Goal: Task Accomplishment & Management: Manage account settings

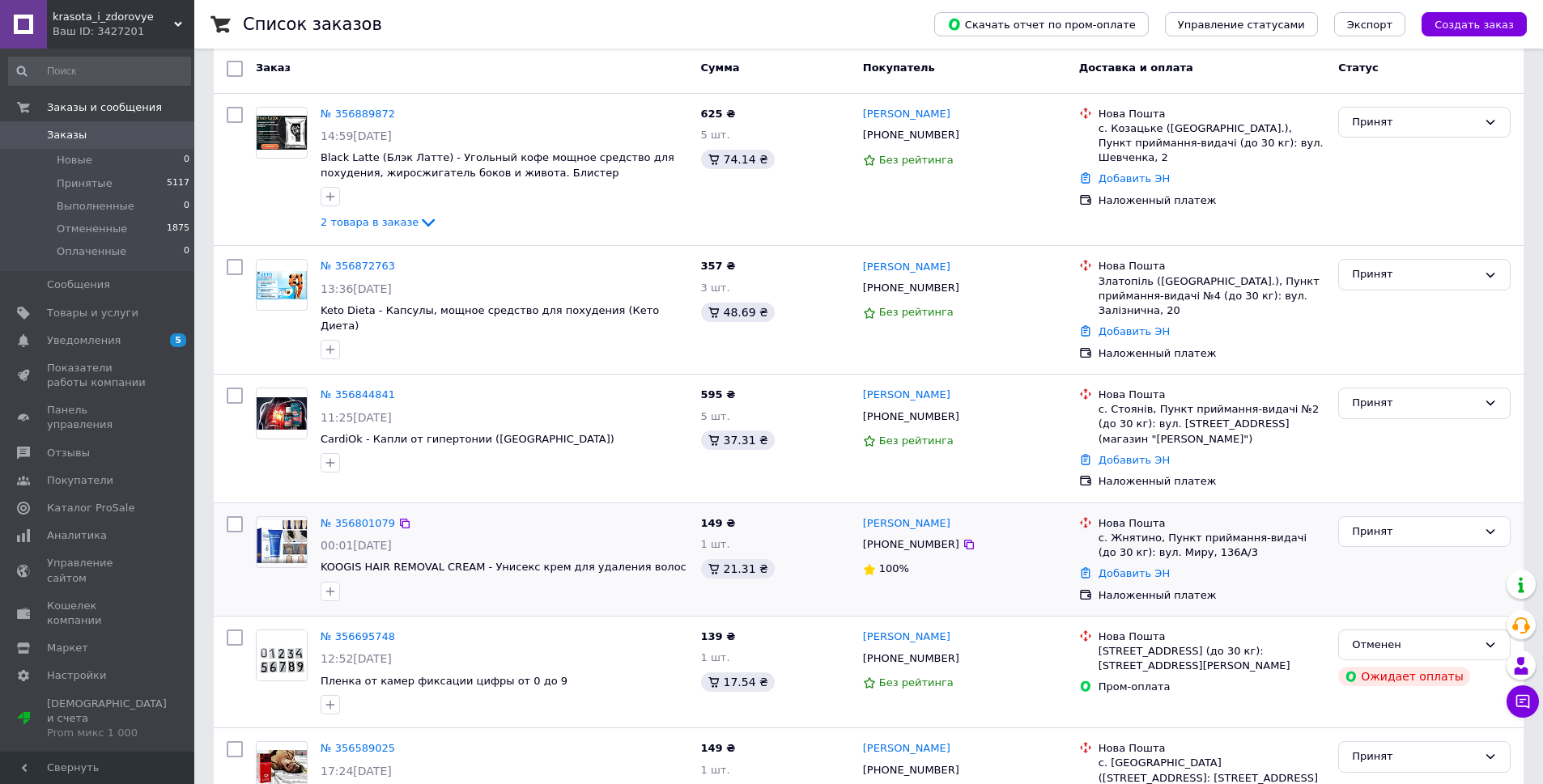
scroll to position [243, 0]
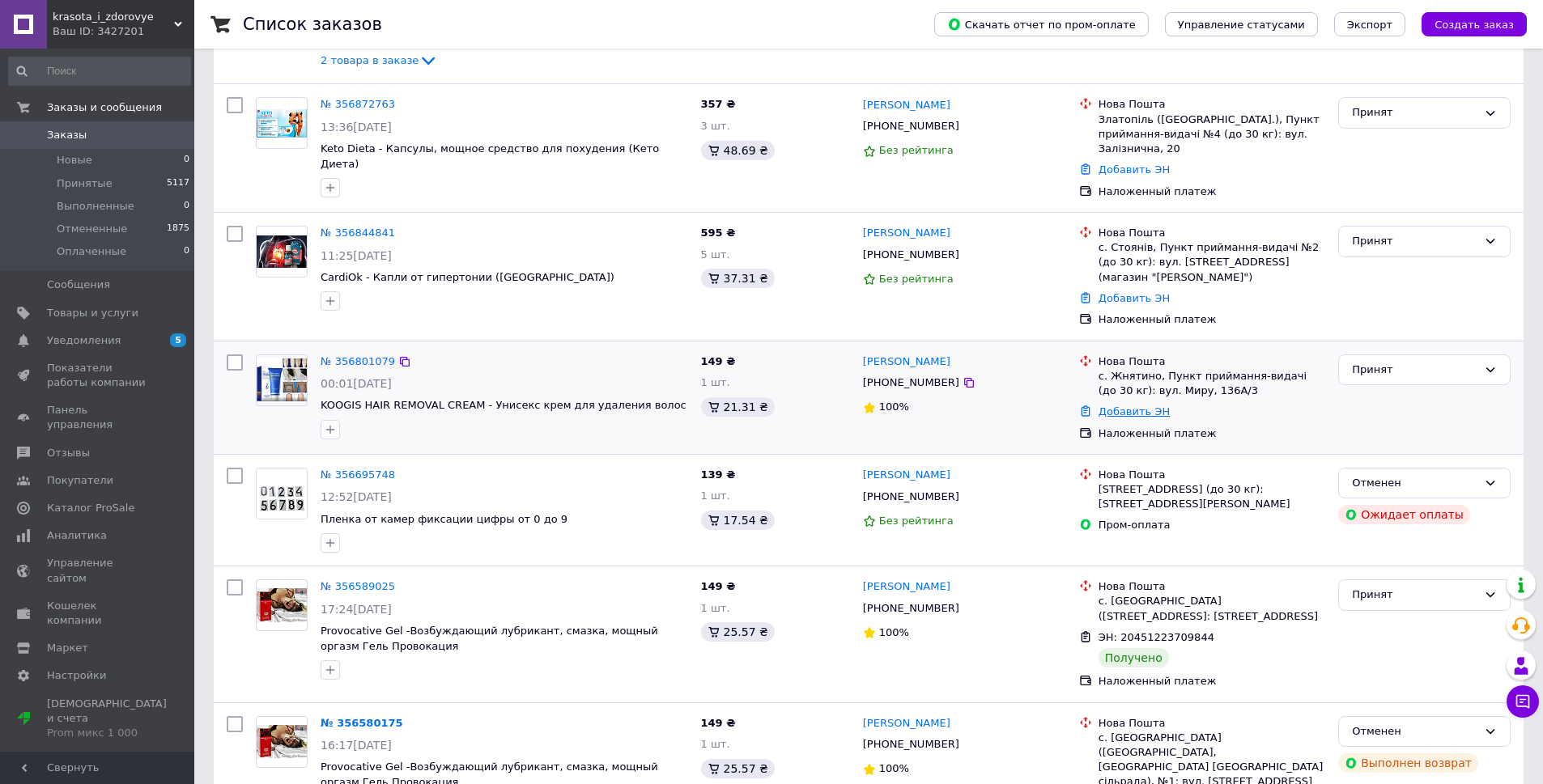
click at [1141, 405] on link "Добавить ЭН" at bounding box center [1134, 411] width 72 height 12
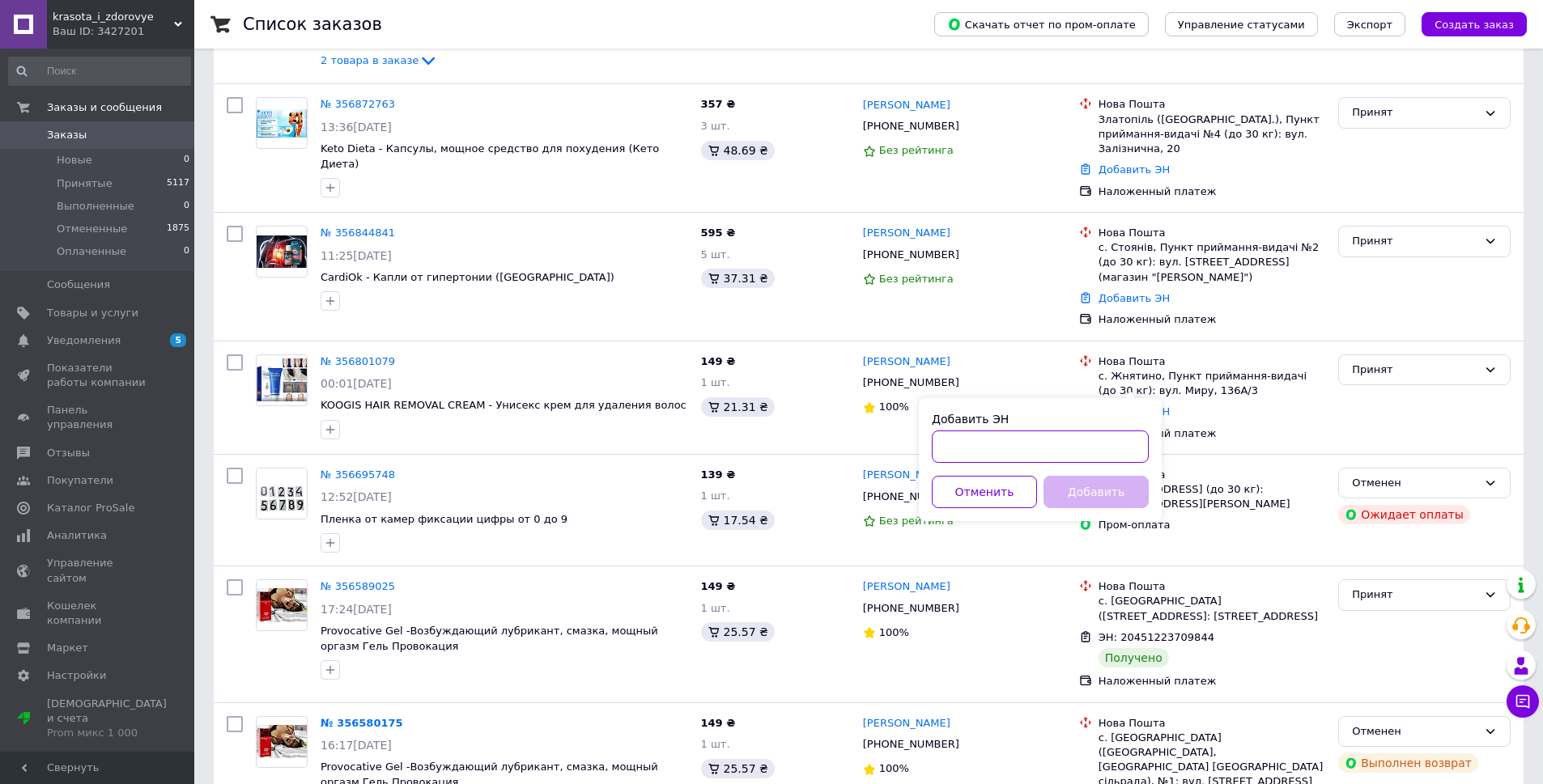
paste input "20451225013621"
type input "20451225013621"
click at [1075, 495] on button "Добавить" at bounding box center [1095, 492] width 105 height 32
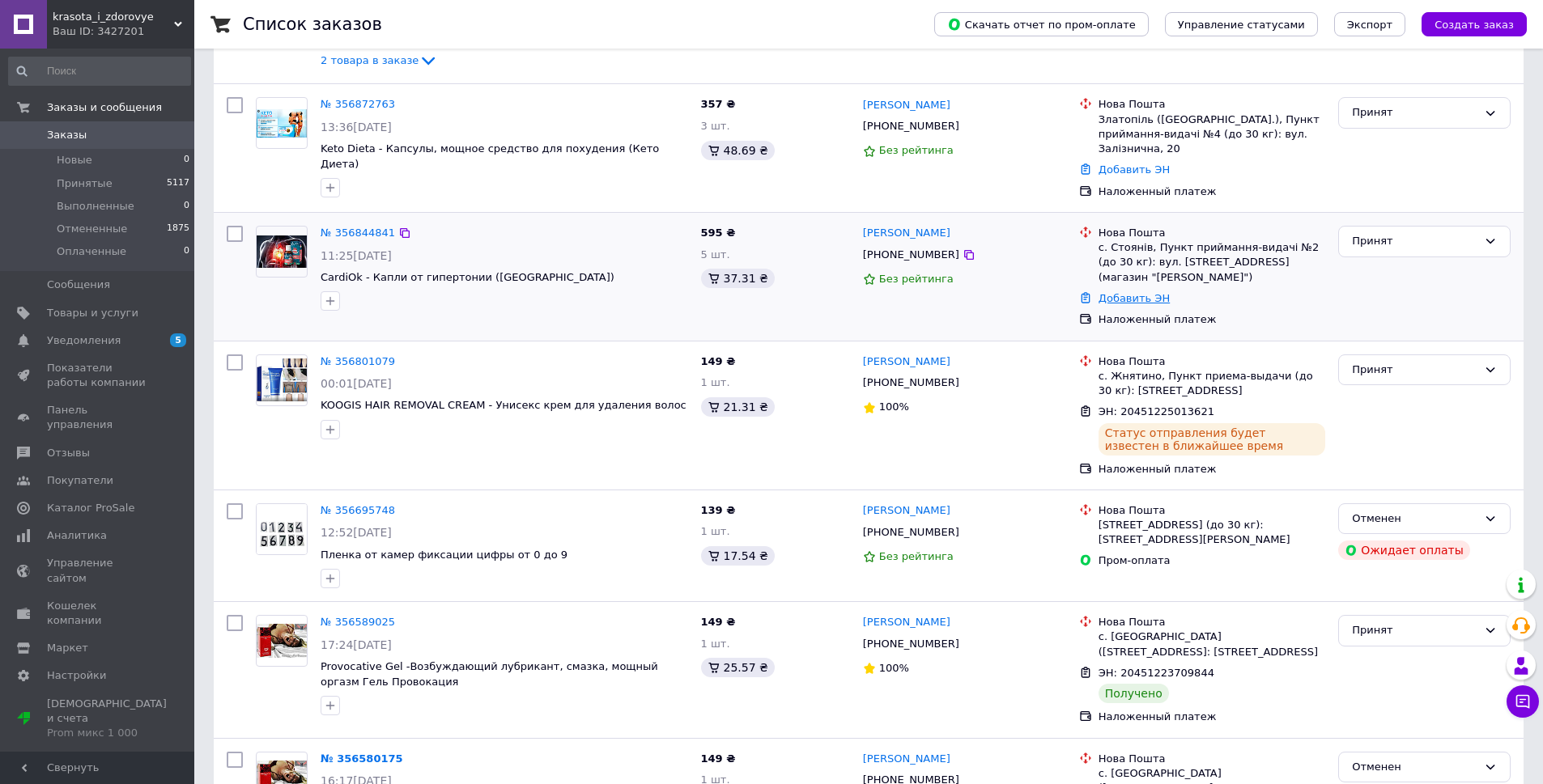
click at [1143, 292] on link "Добавить ЭН" at bounding box center [1134, 298] width 72 height 12
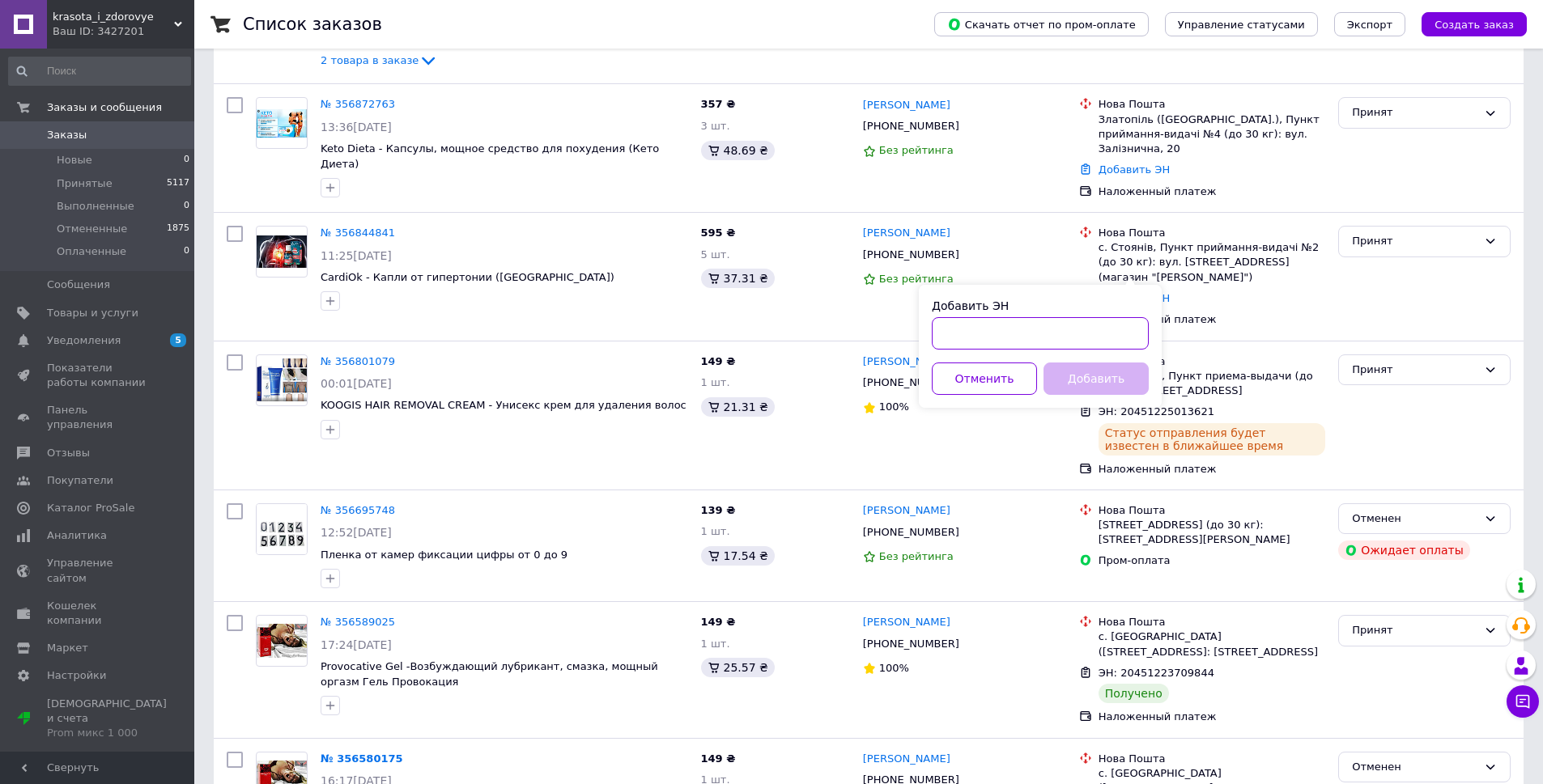
paste input "20451225014054"
type input "20451225014054"
click at [1092, 381] on button "Добавить" at bounding box center [1095, 379] width 105 height 32
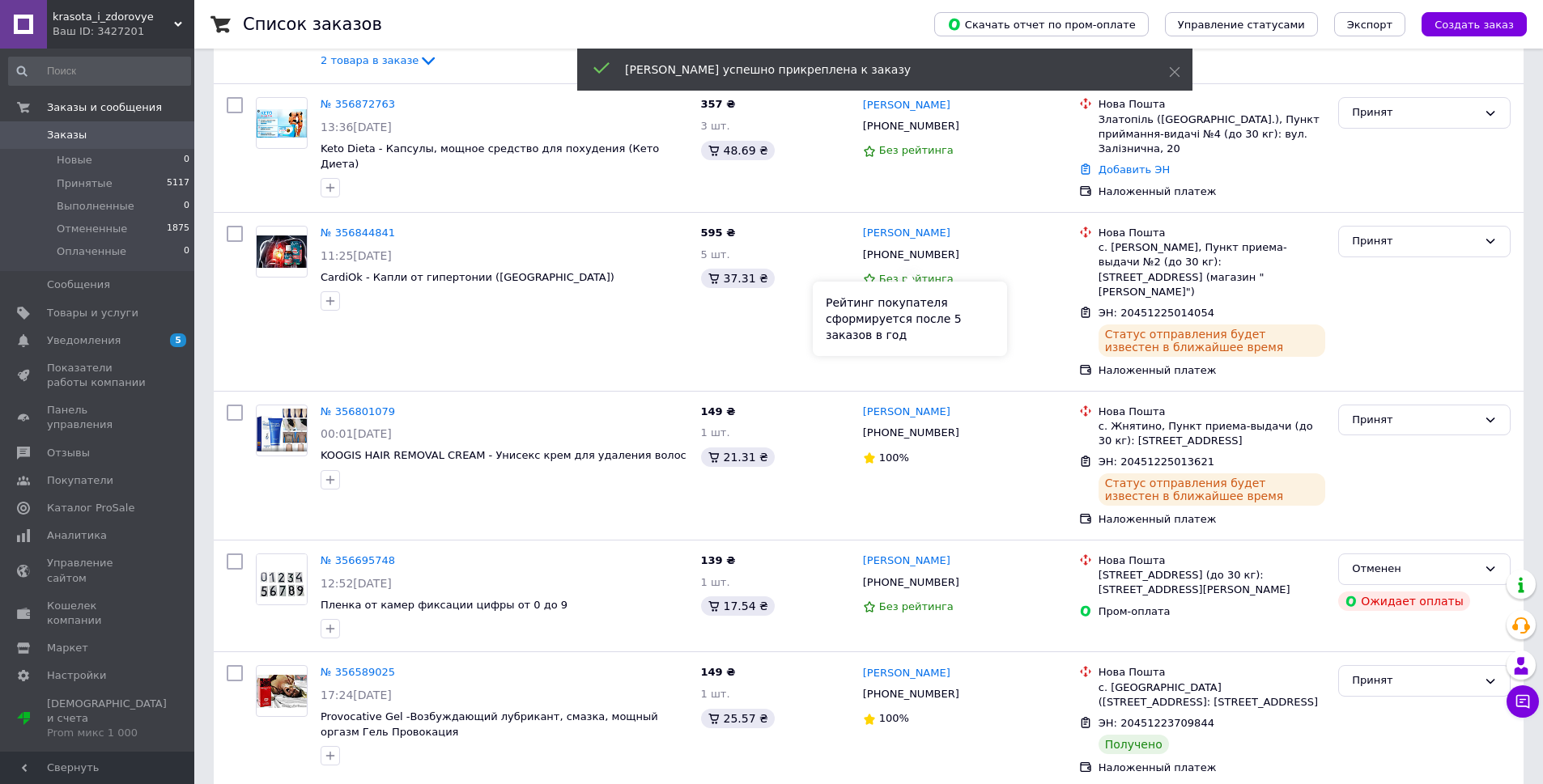
scroll to position [0, 0]
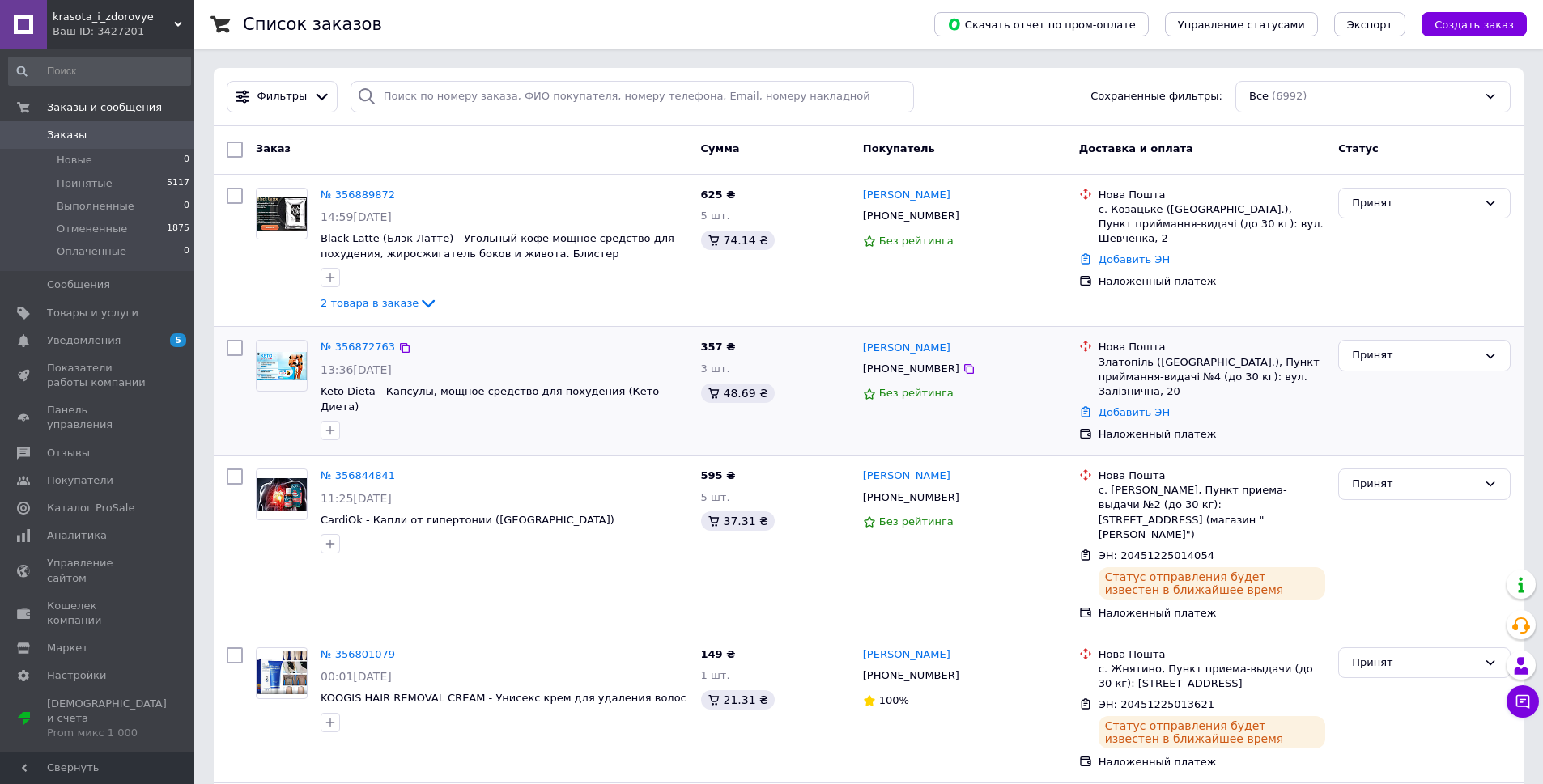
click at [1121, 406] on link "Добавить ЭН" at bounding box center [1134, 412] width 72 height 12
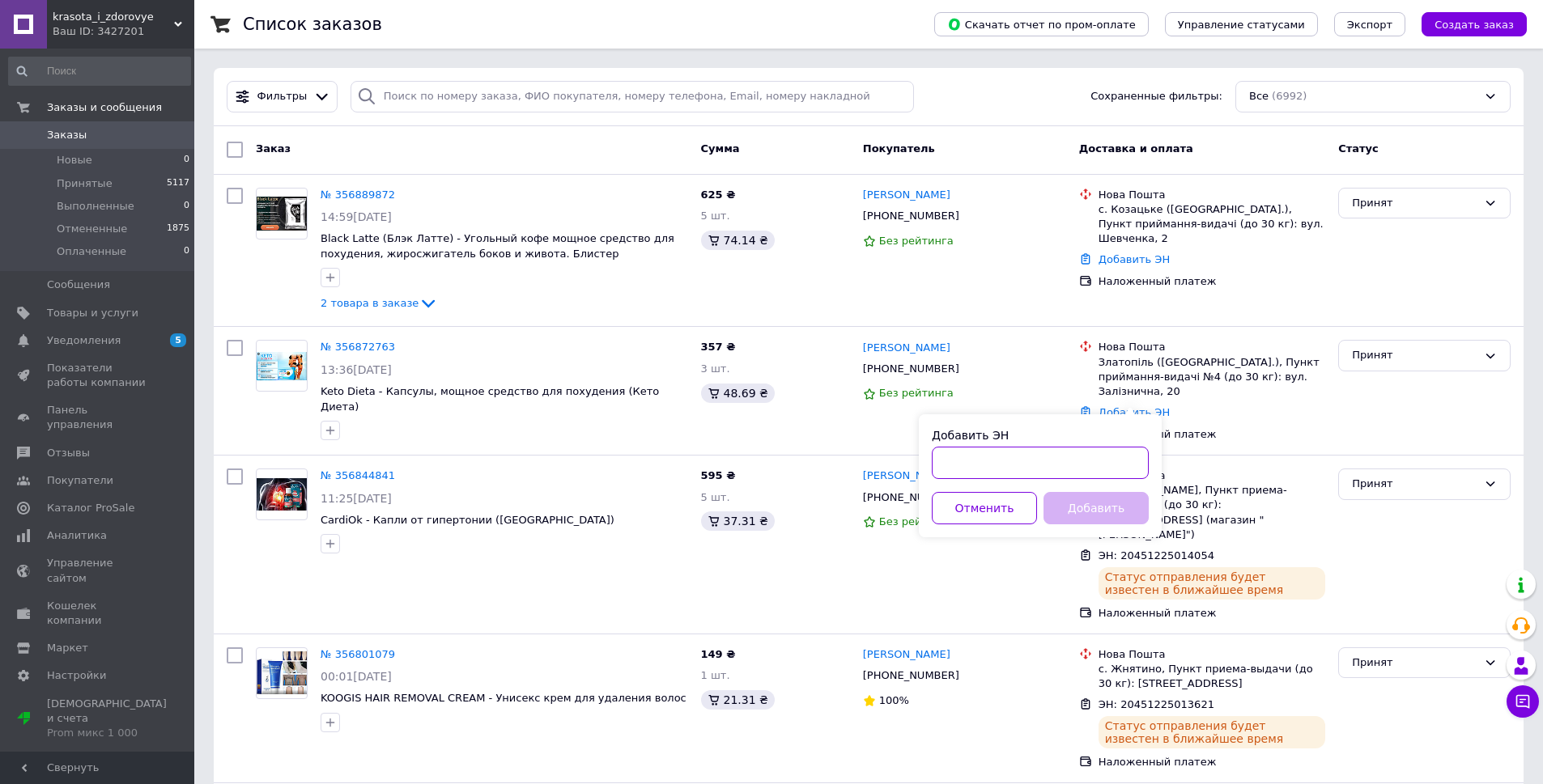
paste input "20451225031920"
type input "20451225031920"
click at [1111, 514] on button "Добавить" at bounding box center [1095, 508] width 105 height 32
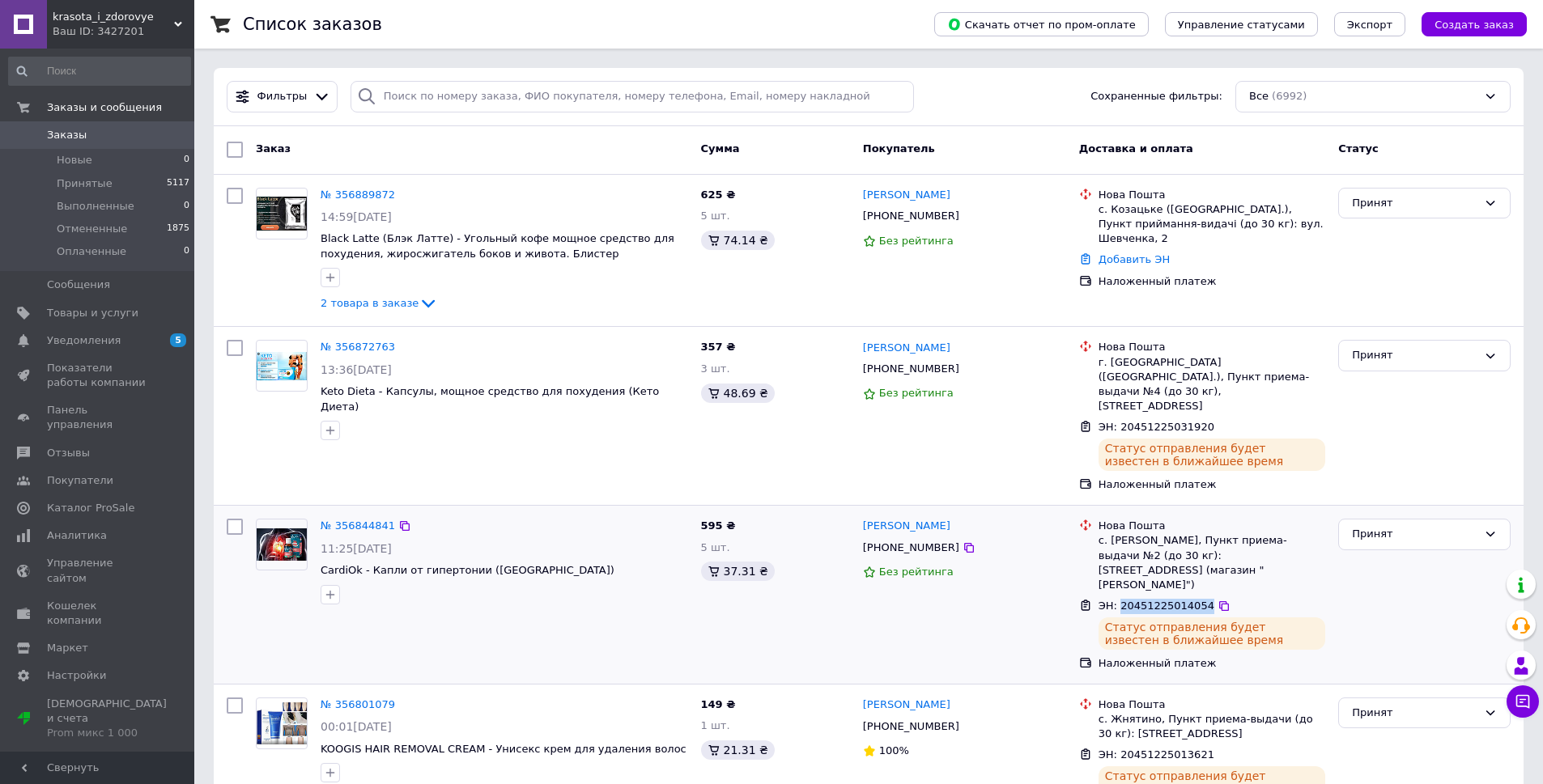
drag, startPoint x: 1120, startPoint y: 564, endPoint x: 1196, endPoint y: 564, distance: 76.0
click at [1196, 600] on span "ЭН: 20451225014054" at bounding box center [1157, 606] width 116 height 12
copy span "20451225014054"
click at [1519, 702] on icon at bounding box center [1522, 701] width 16 height 16
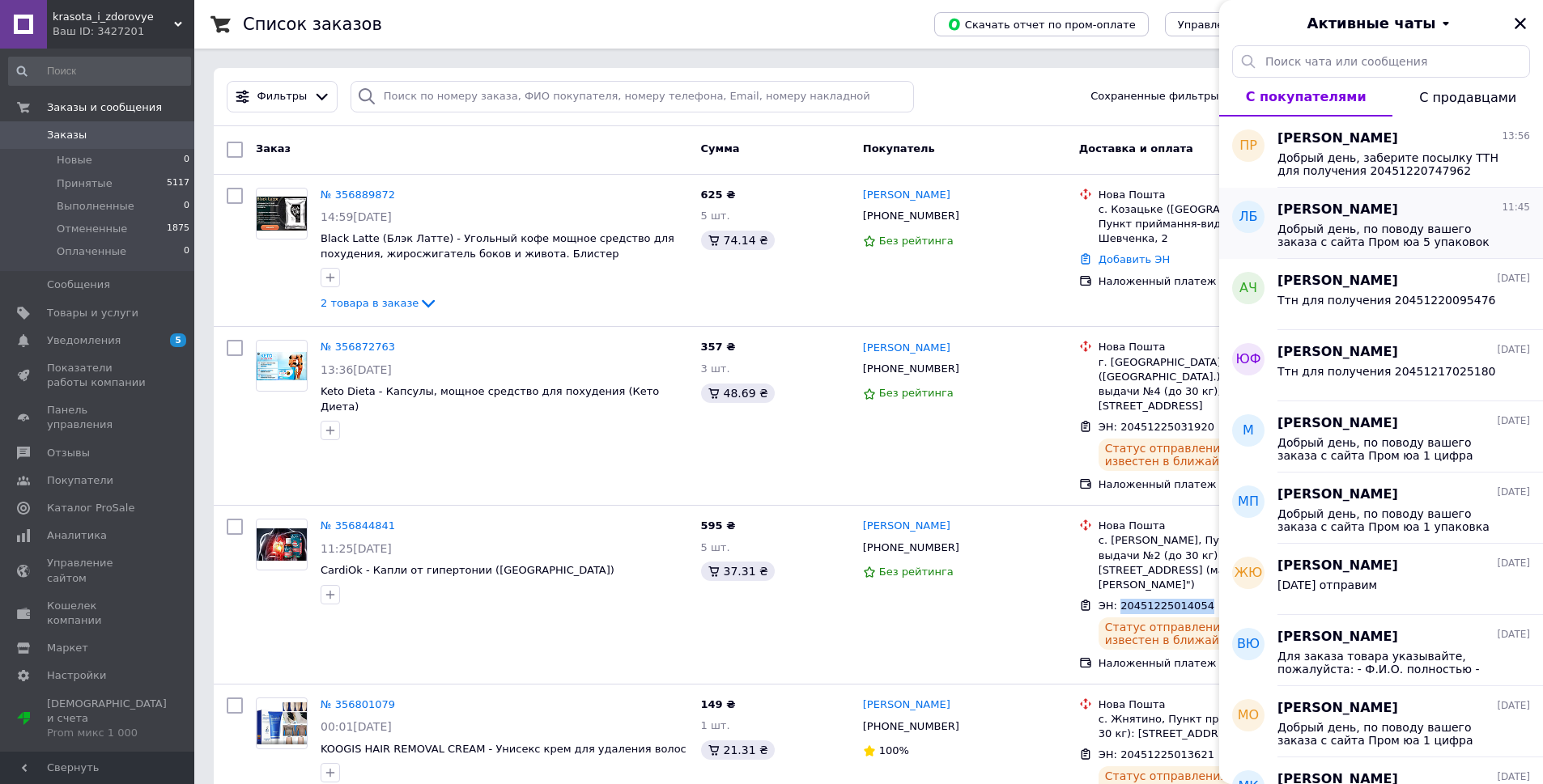
click at [1325, 221] on div "Добрый день, по поводу вашего заказа с сайта Пром юа 5 упаковок CardiOk - Капли…" at bounding box center [1403, 234] width 252 height 29
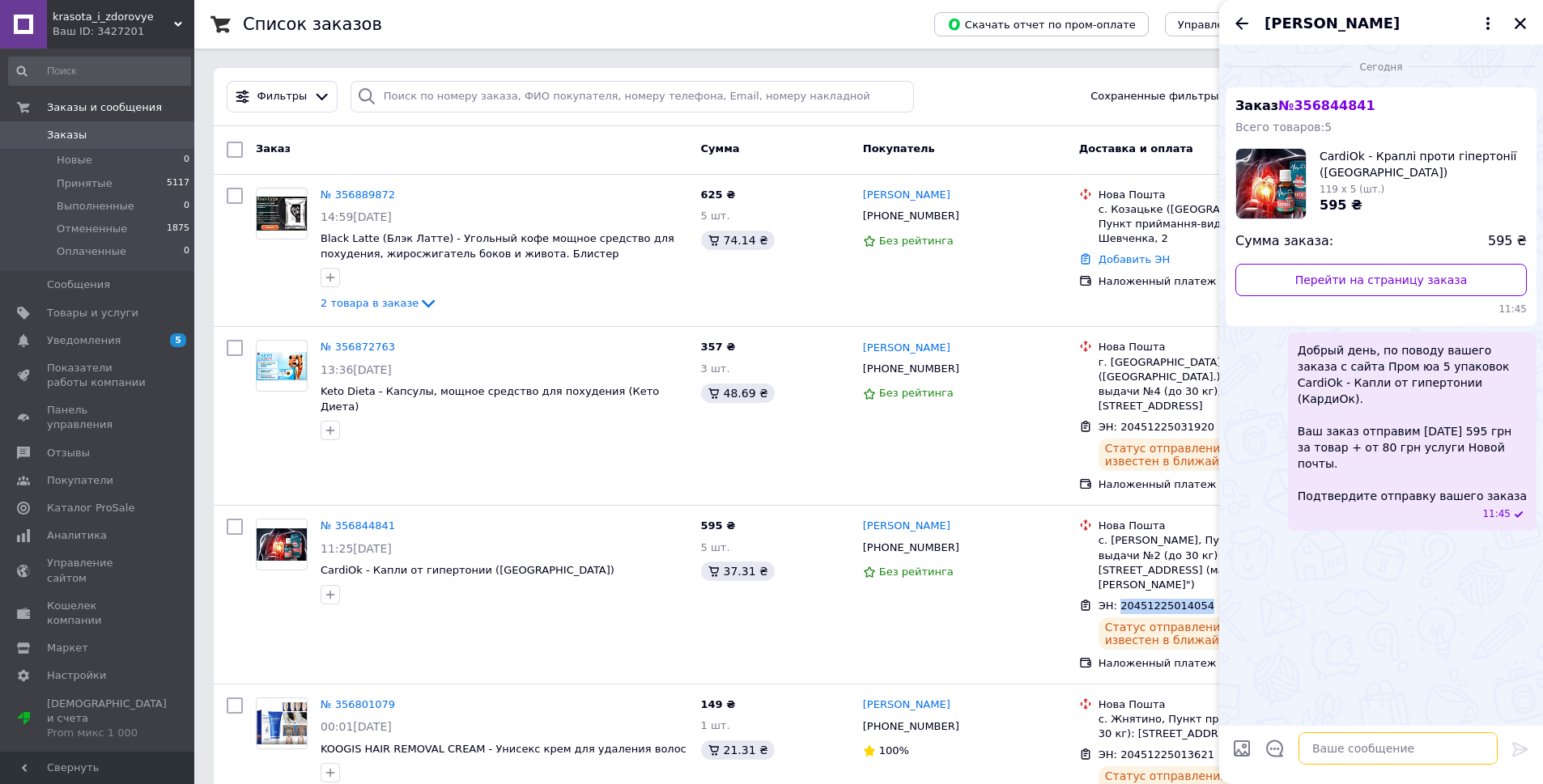
click at [1344, 748] on textarea at bounding box center [1397, 749] width 199 height 32
paste textarea "20451225014054"
click at [1330, 734] on textarea "Отправиди ттн для получения 20451225014054" at bounding box center [1381, 740] width 231 height 49
click at [1392, 755] on textarea "Отправили ттн для получения 20451225014054" at bounding box center [1381, 740] width 231 height 49
type textarea "Отправили ттн для получения 20451225014054"
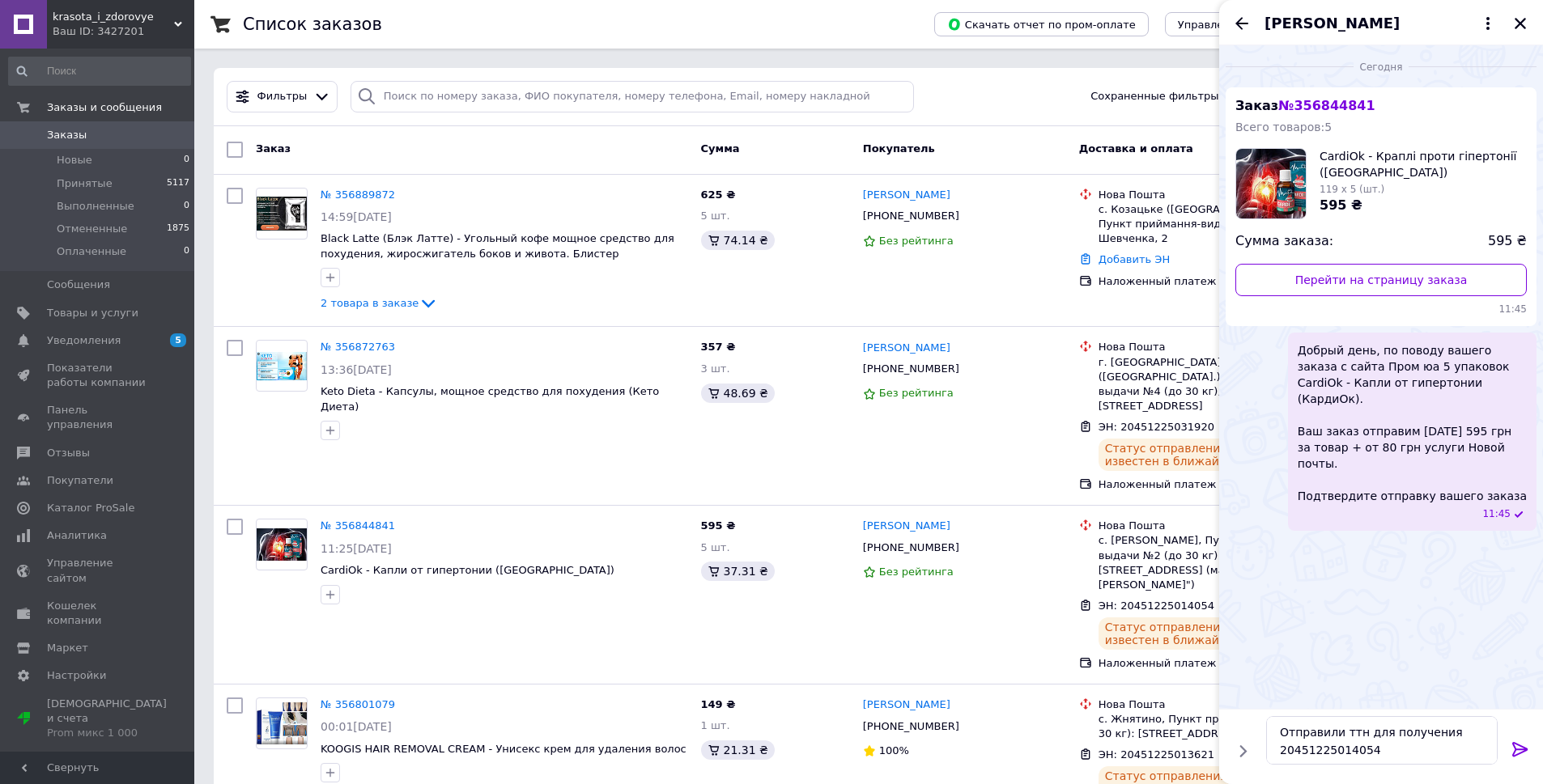
click at [1523, 743] on icon at bounding box center [1519, 749] width 19 height 19
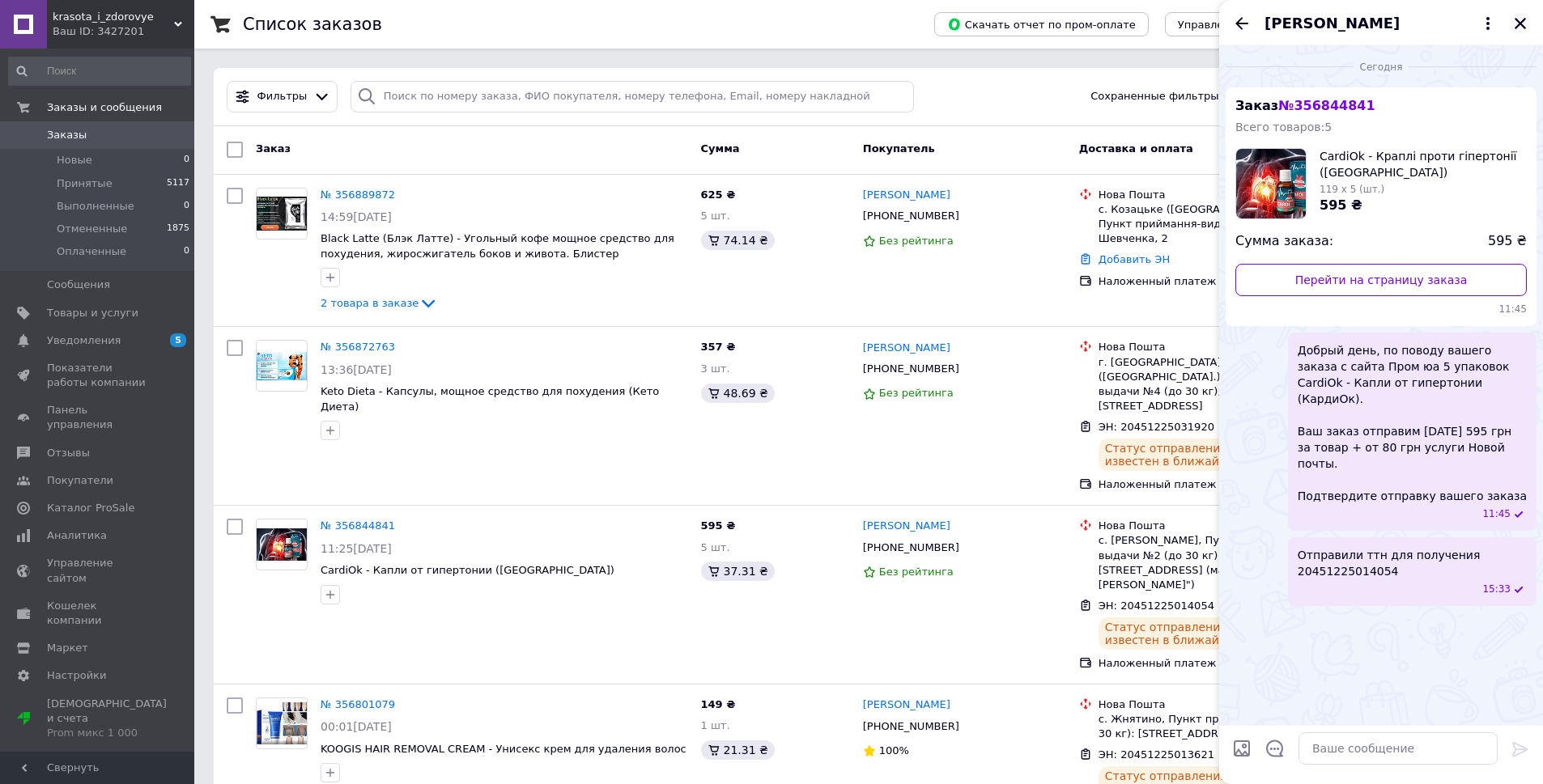
click at [1514, 19] on icon "Закрыть" at bounding box center [1519, 23] width 14 height 14
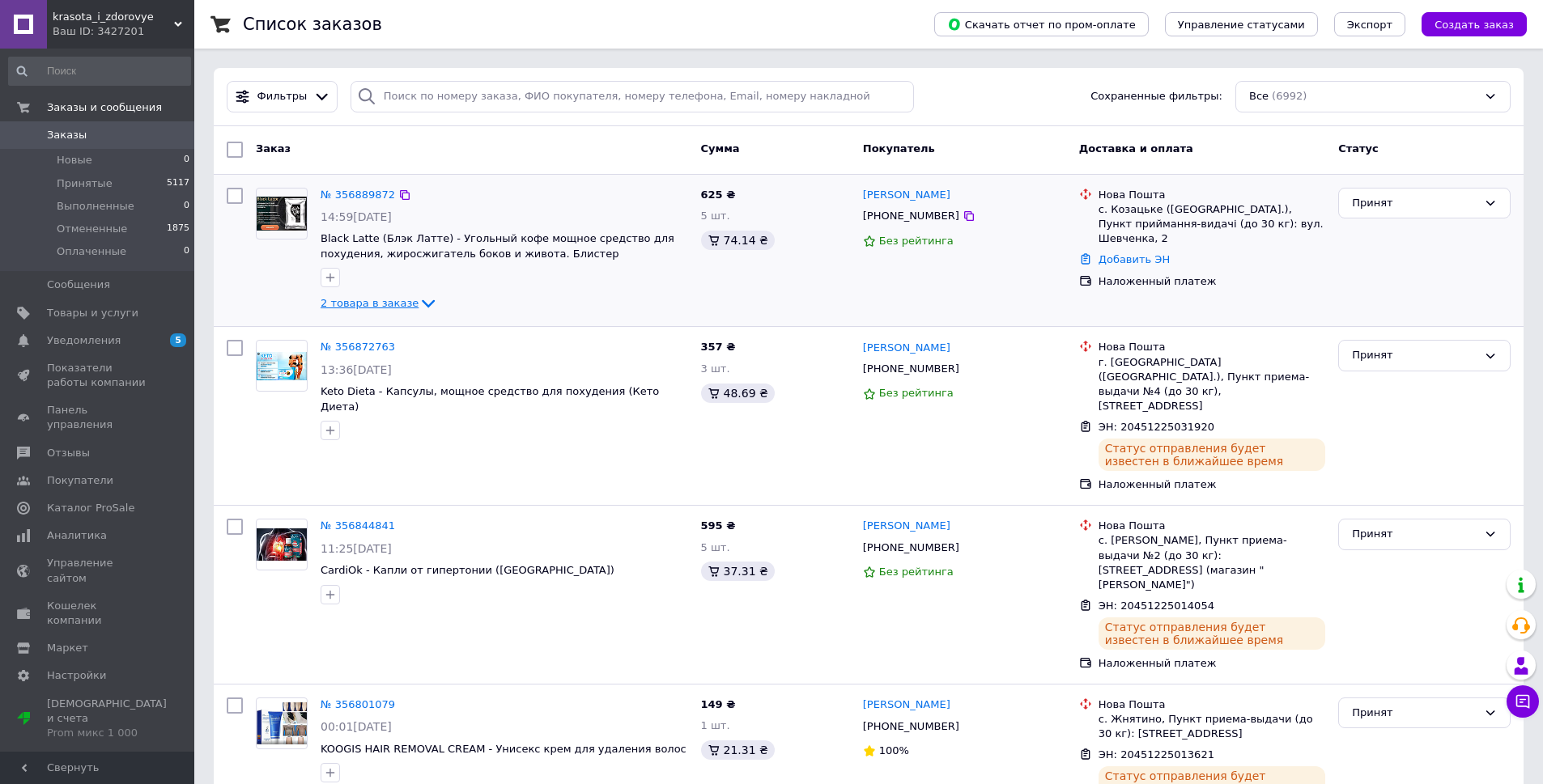
click at [384, 305] on span "2 товара в заказе" at bounding box center [369, 303] width 98 height 12
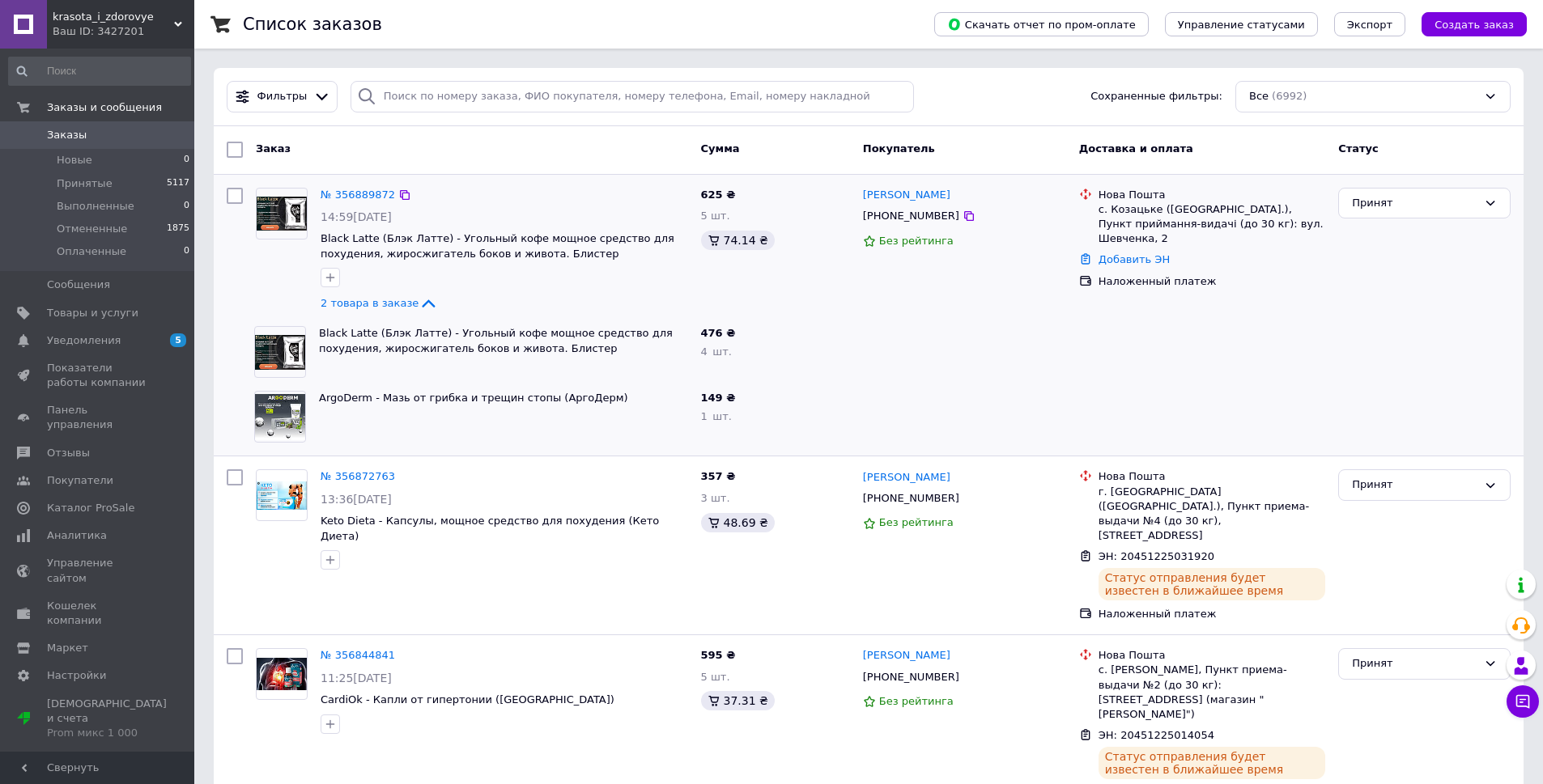
drag, startPoint x: 861, startPoint y: 192, endPoint x: 982, endPoint y: 195, distance: 121.0
click at [982, 195] on div "[PERSON_NAME] [PHONE_NUMBER] Без рейтинга" at bounding box center [964, 251] width 216 height 139
copy link "[PERSON_NAME]"
drag, startPoint x: 888, startPoint y: 215, endPoint x: 936, endPoint y: 219, distance: 48.2
click at [936, 219] on div "[PHONE_NUMBER]" at bounding box center [911, 215] width 103 height 21
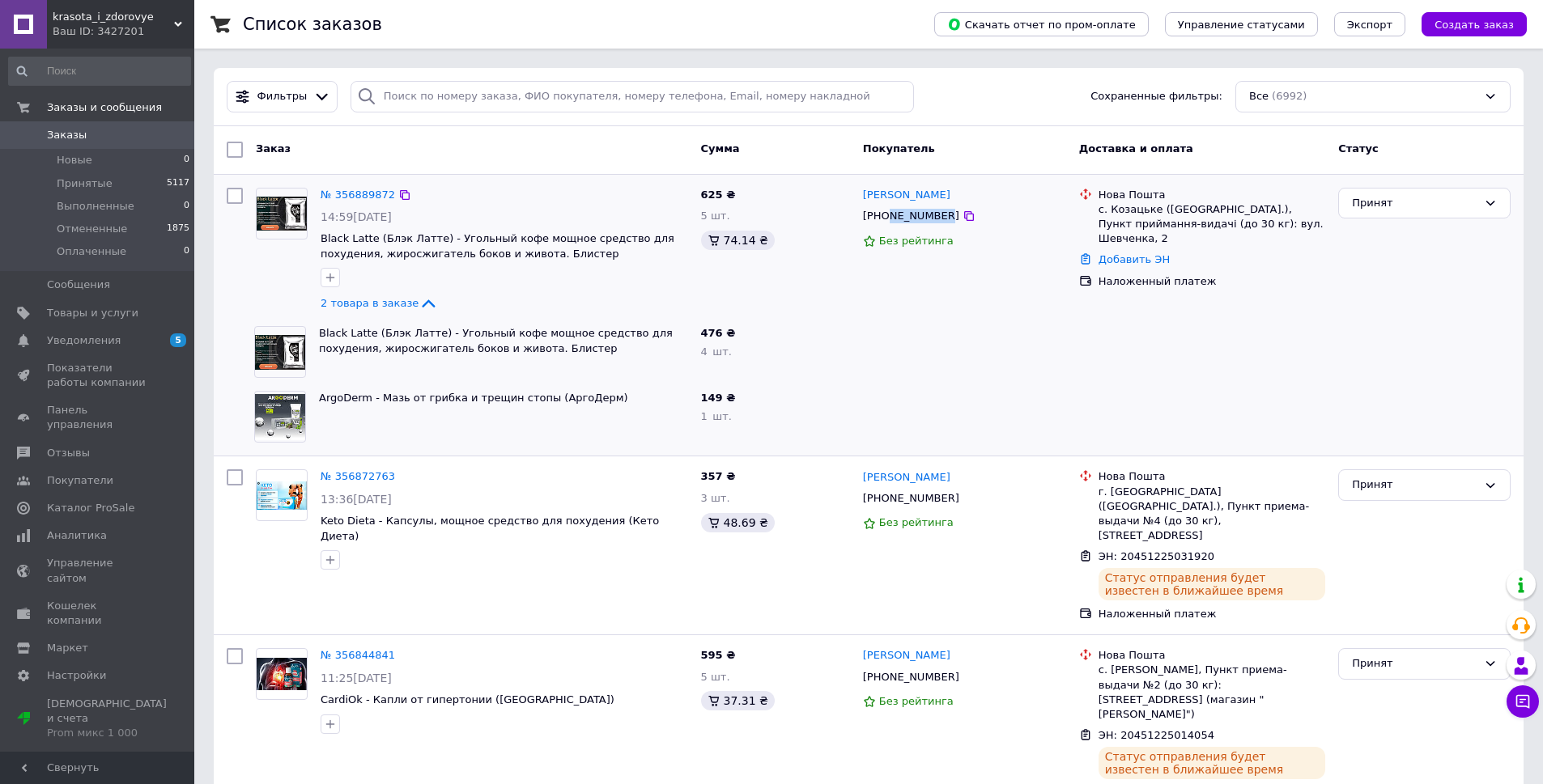
copy div "988740648"
drag, startPoint x: 1110, startPoint y: 208, endPoint x: 1153, endPoint y: 211, distance: 43.1
click at [1153, 211] on div "с. Козацьке ([GEOGRAPHIC_DATA].), Пункт приймання-видачі (до 30 кг): вул. Шевче…" at bounding box center [1212, 225] width 226 height 45
copy div "Козацьке"
drag, startPoint x: 313, startPoint y: 323, endPoint x: 372, endPoint y: 337, distance: 60.6
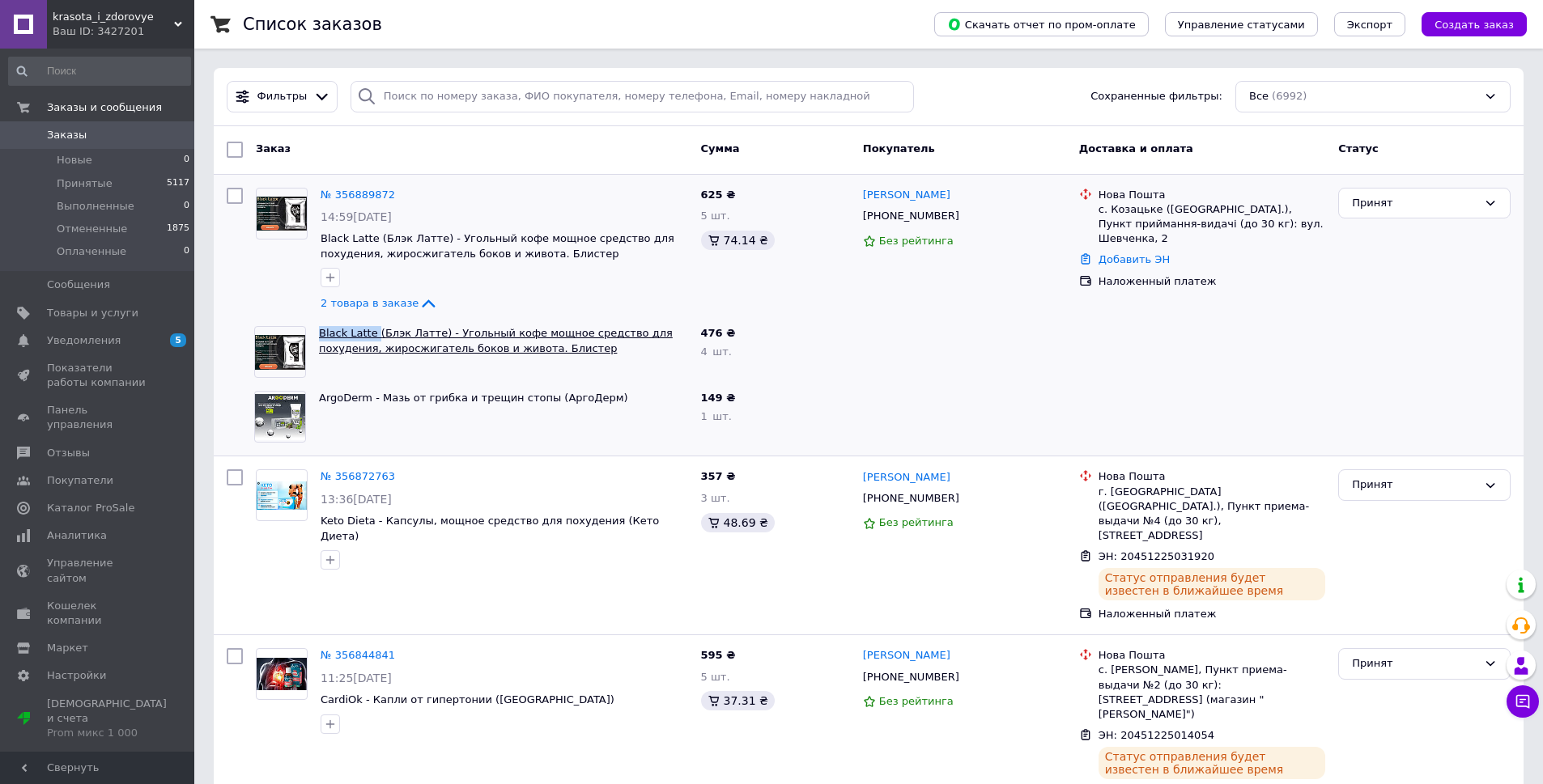
click at [372, 337] on div "Black Latte (Блэк Латте) - Угольный кофе мощное средство для похудения, жиросжи…" at bounding box center [503, 352] width 382 height 65
copy link "Black Latte"
drag, startPoint x: 315, startPoint y: 395, endPoint x: 368, endPoint y: 399, distance: 53.2
click at [368, 399] on div "ArgoDerm - Мазь от грибка и трещин стопы (АргоДерм)" at bounding box center [503, 416] width 382 height 65
copy link "ArgoDerm"
